Goal: Task Accomplishment & Management: Manage account settings

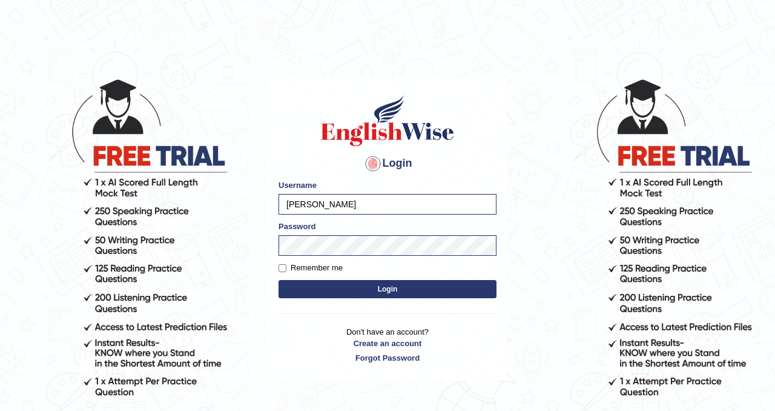
click at [293, 264] on label "Remember me" at bounding box center [311, 268] width 64 height 12
click at [287, 264] on input "Remember me" at bounding box center [283, 268] width 8 height 8
checkbox input "true"
click at [327, 294] on button "Login" at bounding box center [388, 289] width 218 height 18
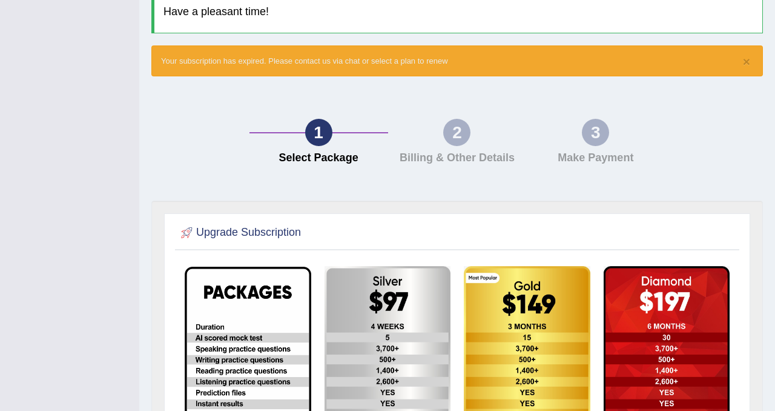
scroll to position [108, 0]
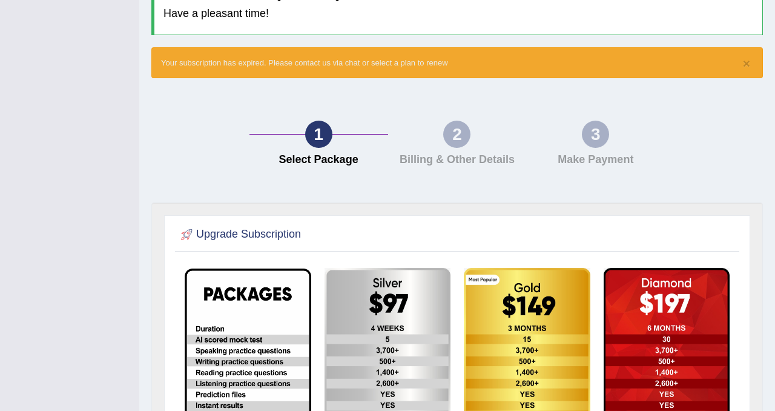
click at [453, 140] on div "2" at bounding box center [456, 134] width 27 height 27
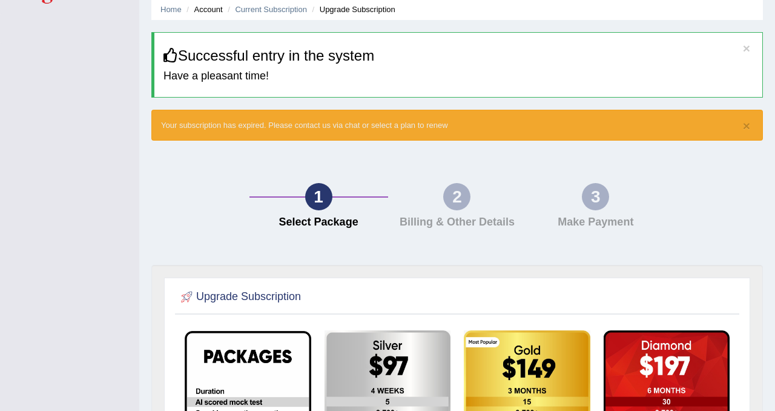
scroll to position [0, 0]
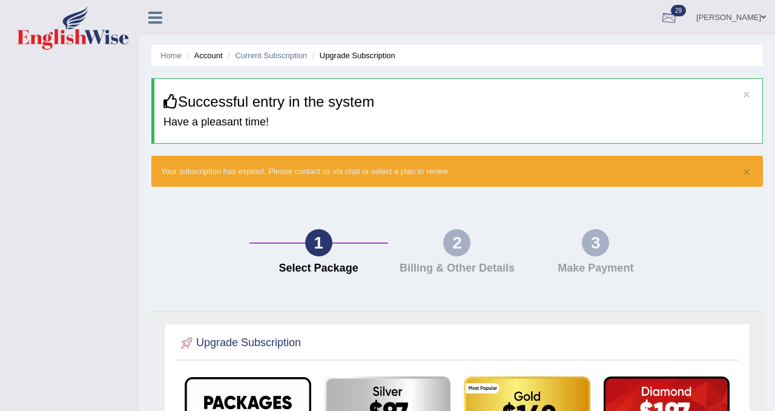
click at [669, 17] on div at bounding box center [669, 18] width 18 height 18
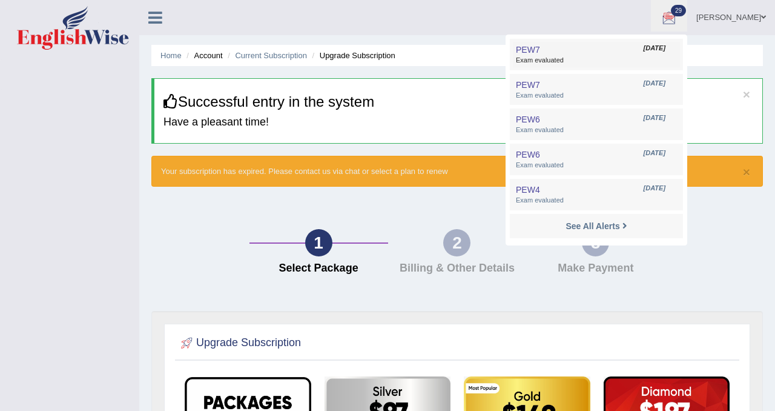
click at [651, 47] on span "[DATE]" at bounding box center [655, 49] width 22 height 10
